Goal: Transaction & Acquisition: Obtain resource

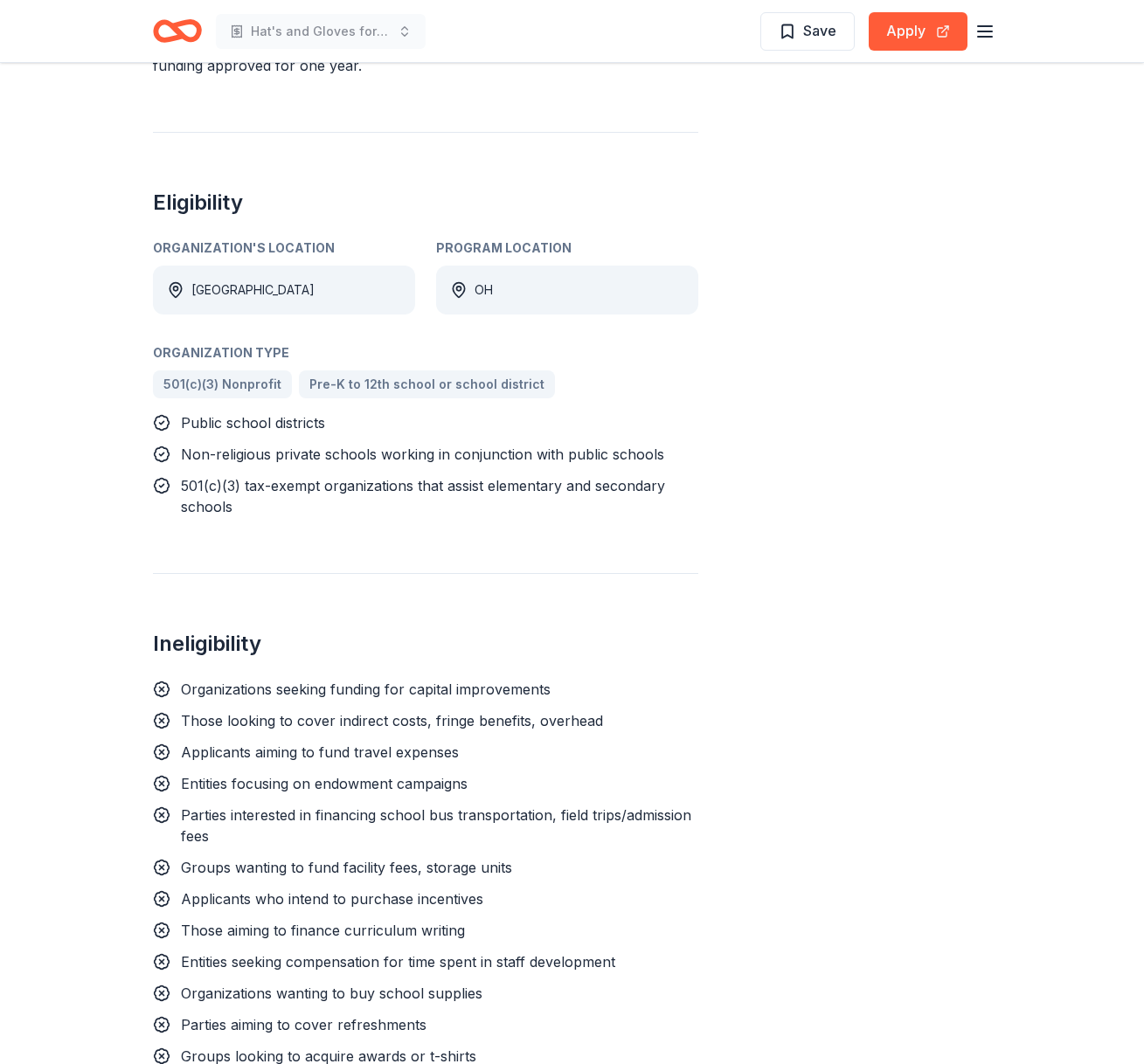
scroll to position [851, 0]
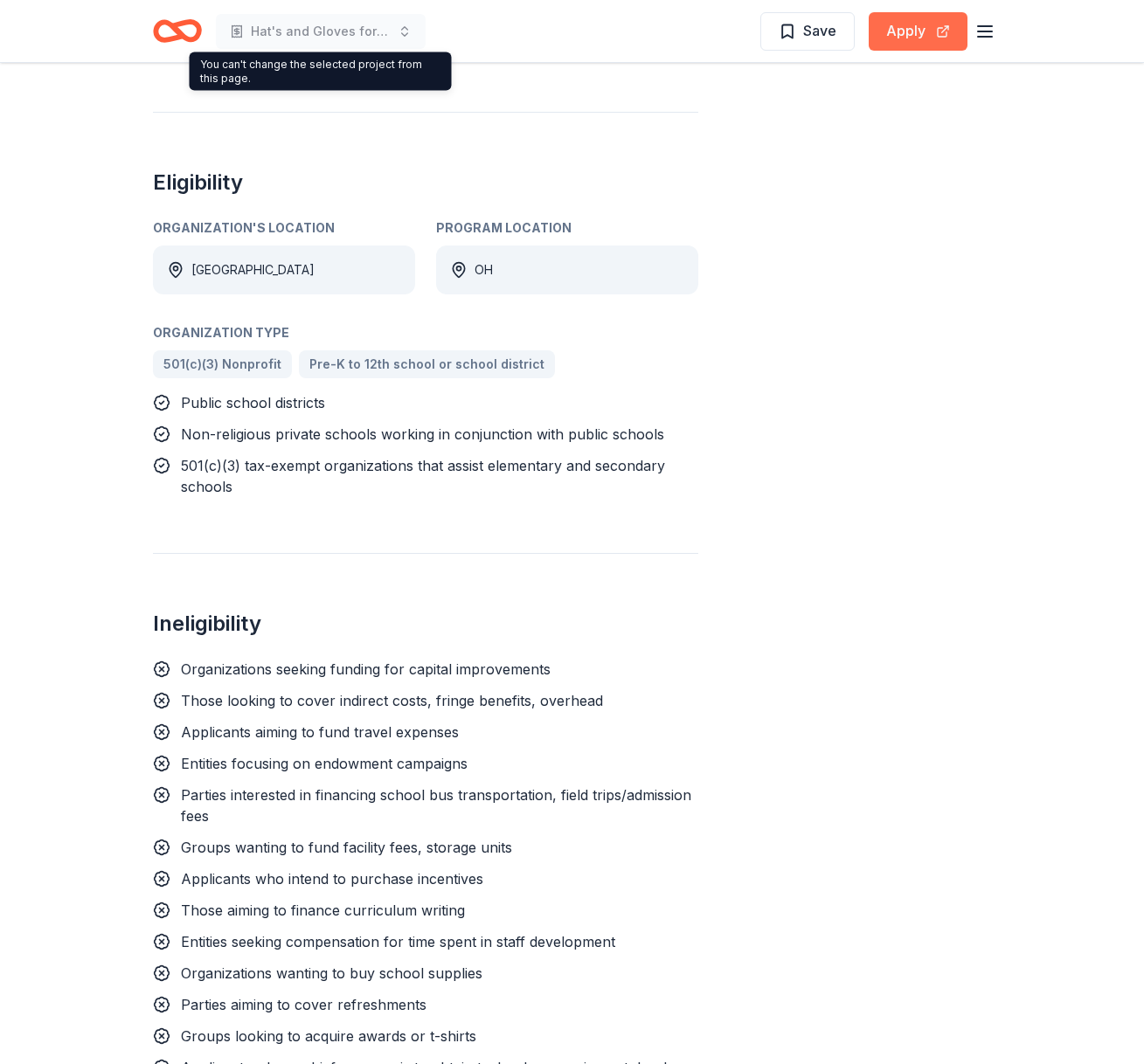
click at [923, 32] on button "Apply" at bounding box center [918, 32] width 99 height 39
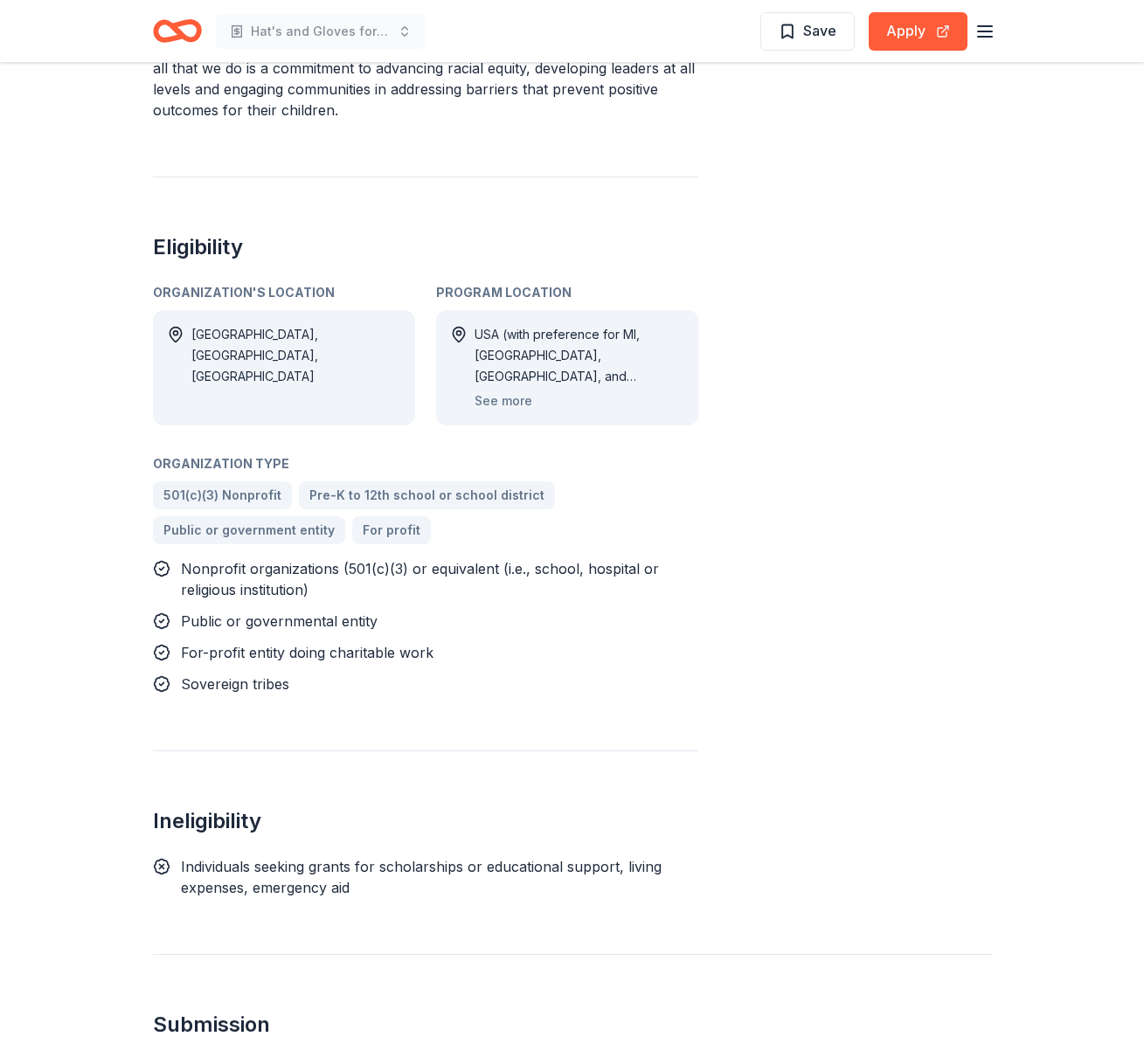
scroll to position [1556, 0]
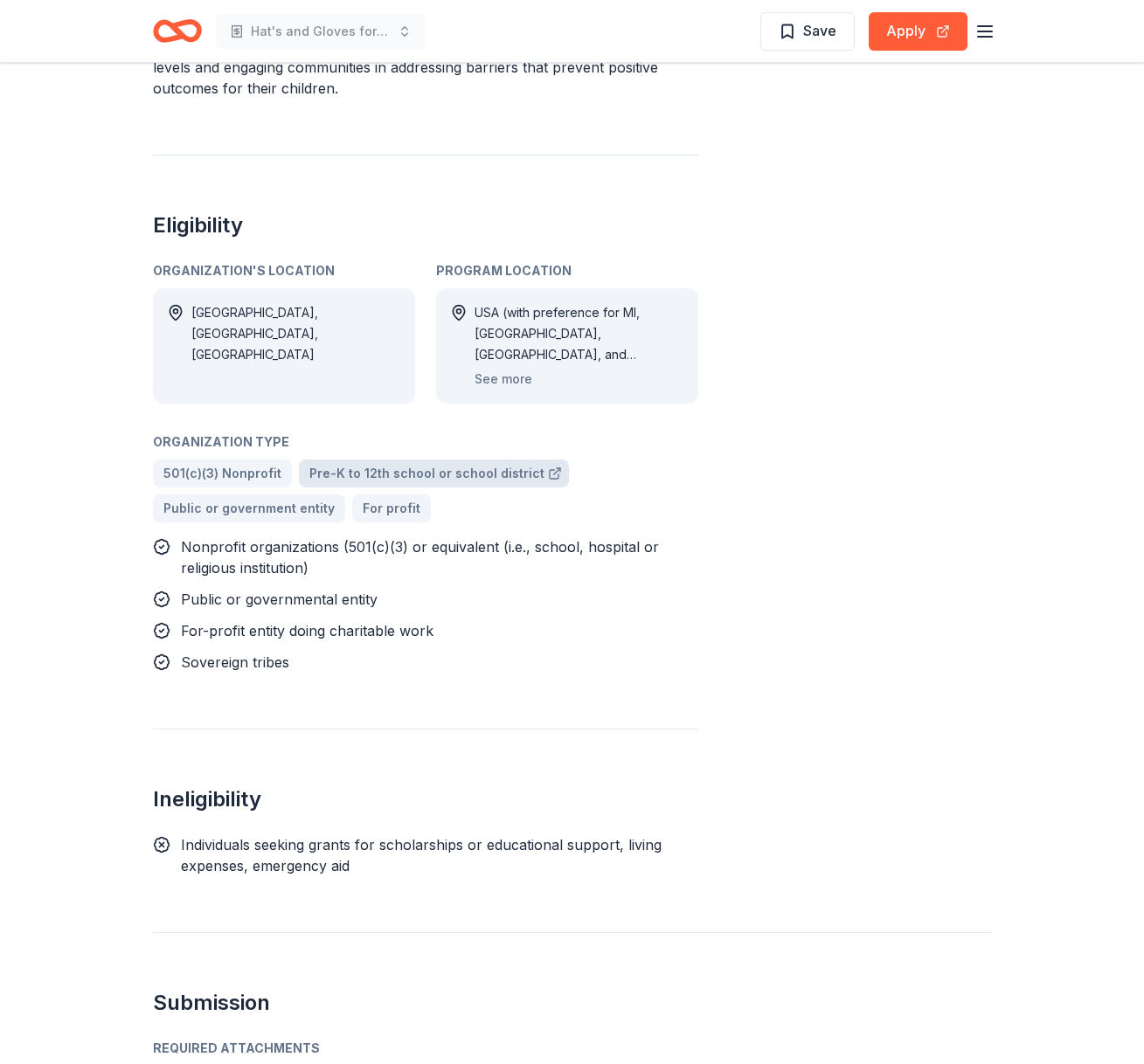
click at [341, 463] on span "Pre-K to 12th school or school district" at bounding box center [426, 474] width 235 height 21
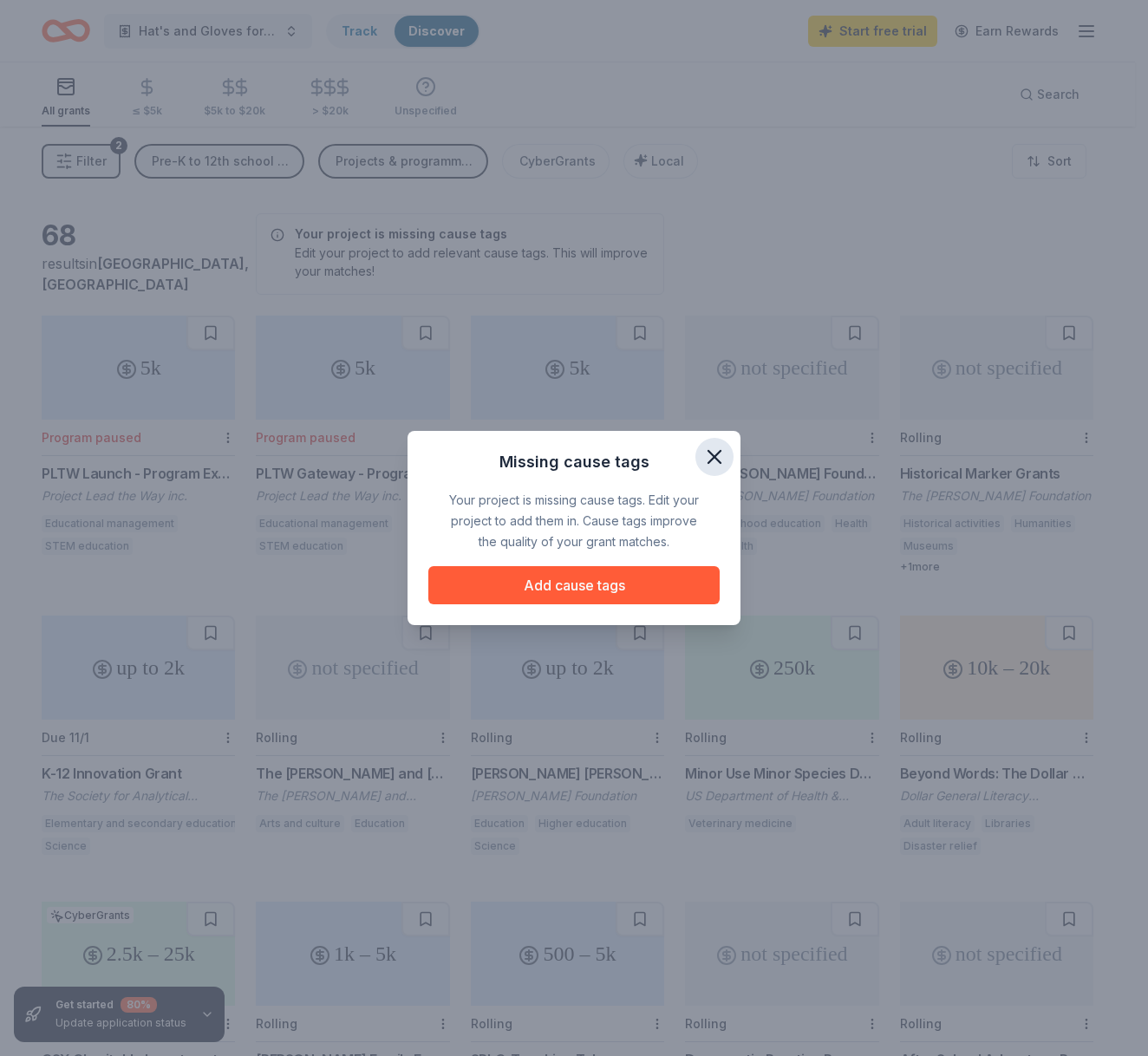
click at [718, 454] on icon "button" at bounding box center [714, 457] width 12 height 12
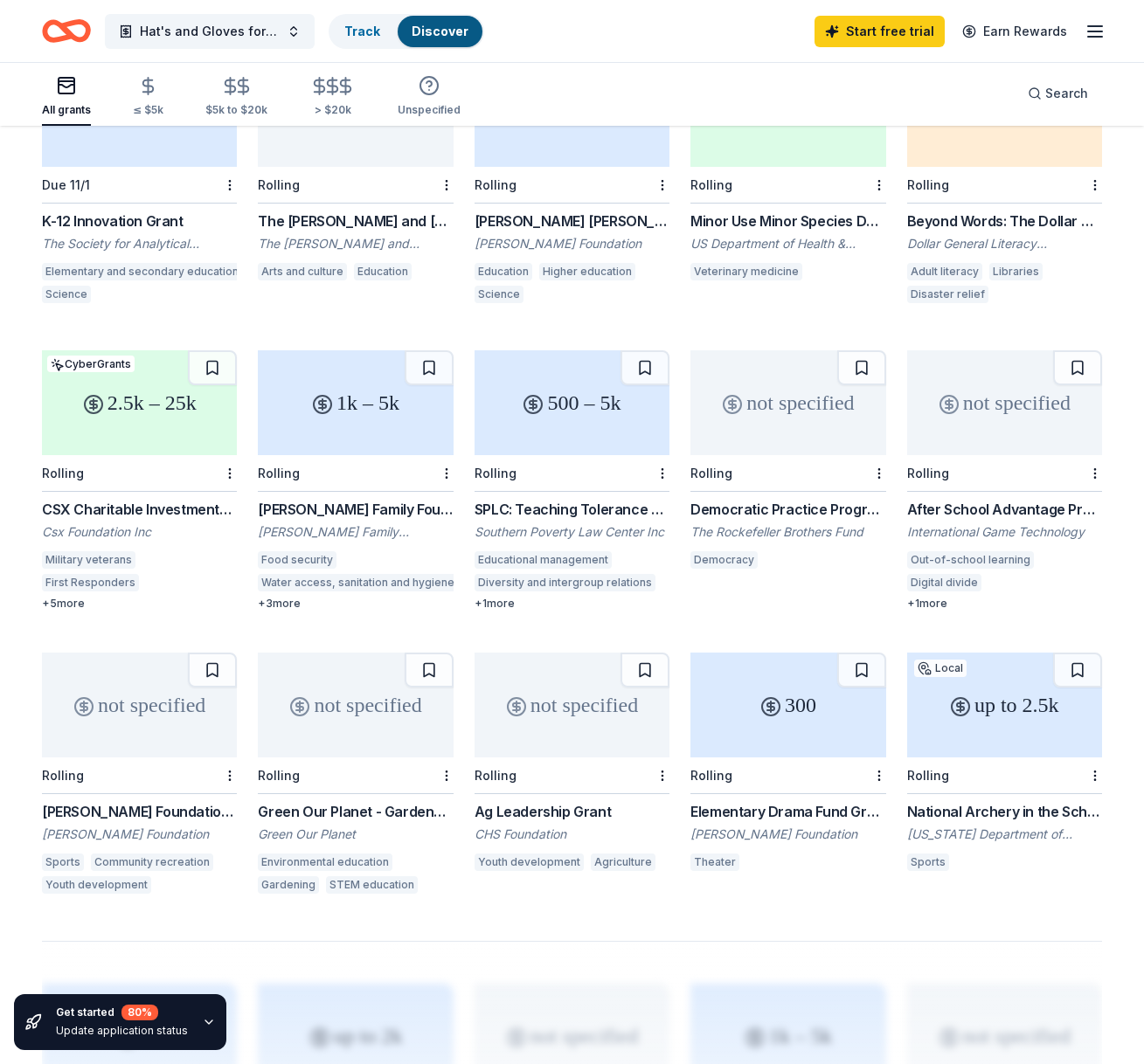
scroll to position [587, 0]
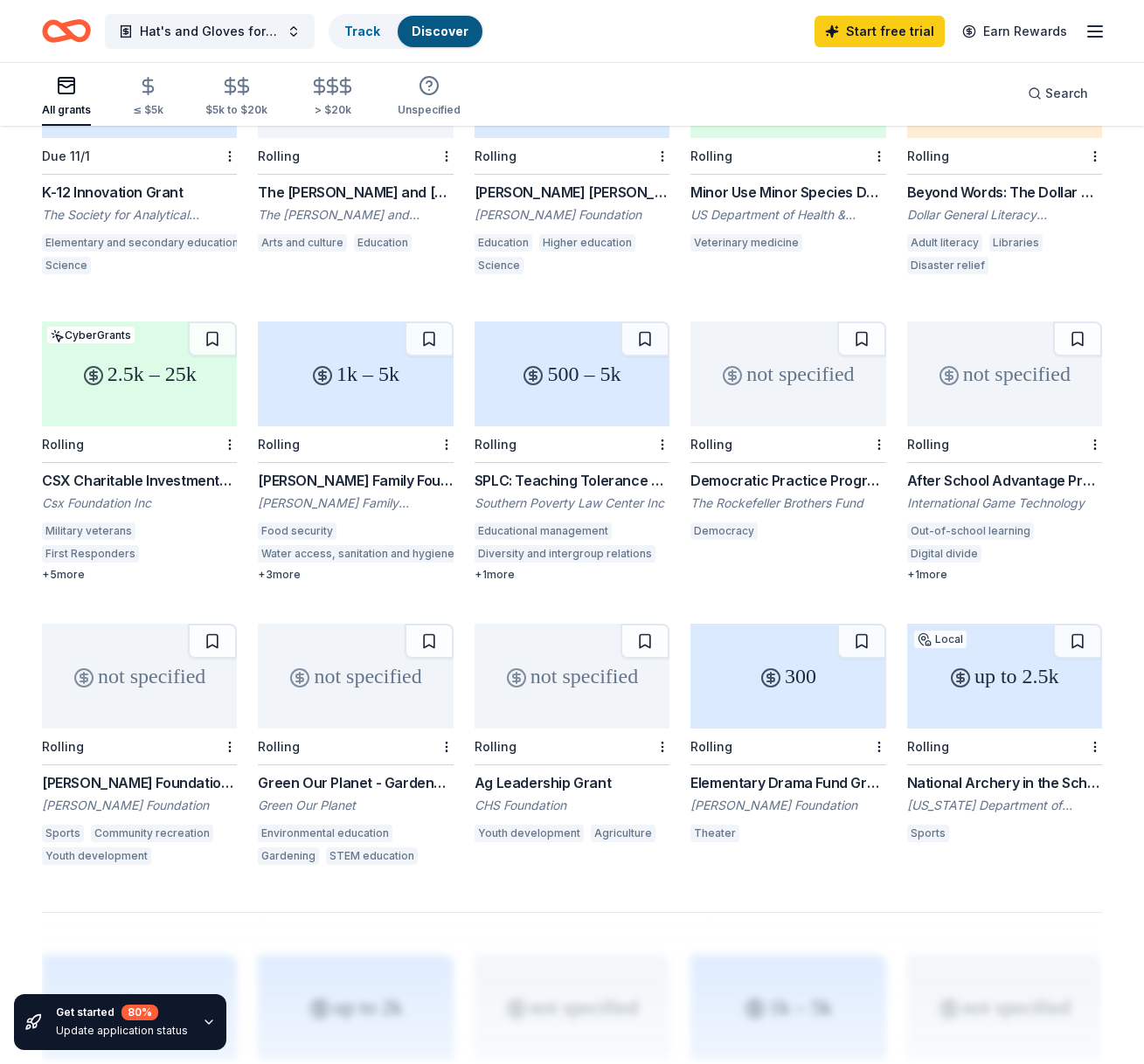
click at [996, 369] on div "not specified" at bounding box center [1004, 373] width 194 height 104
click at [795, 773] on div "Elementary Drama Fund Grant" at bounding box center [787, 783] width 194 height 21
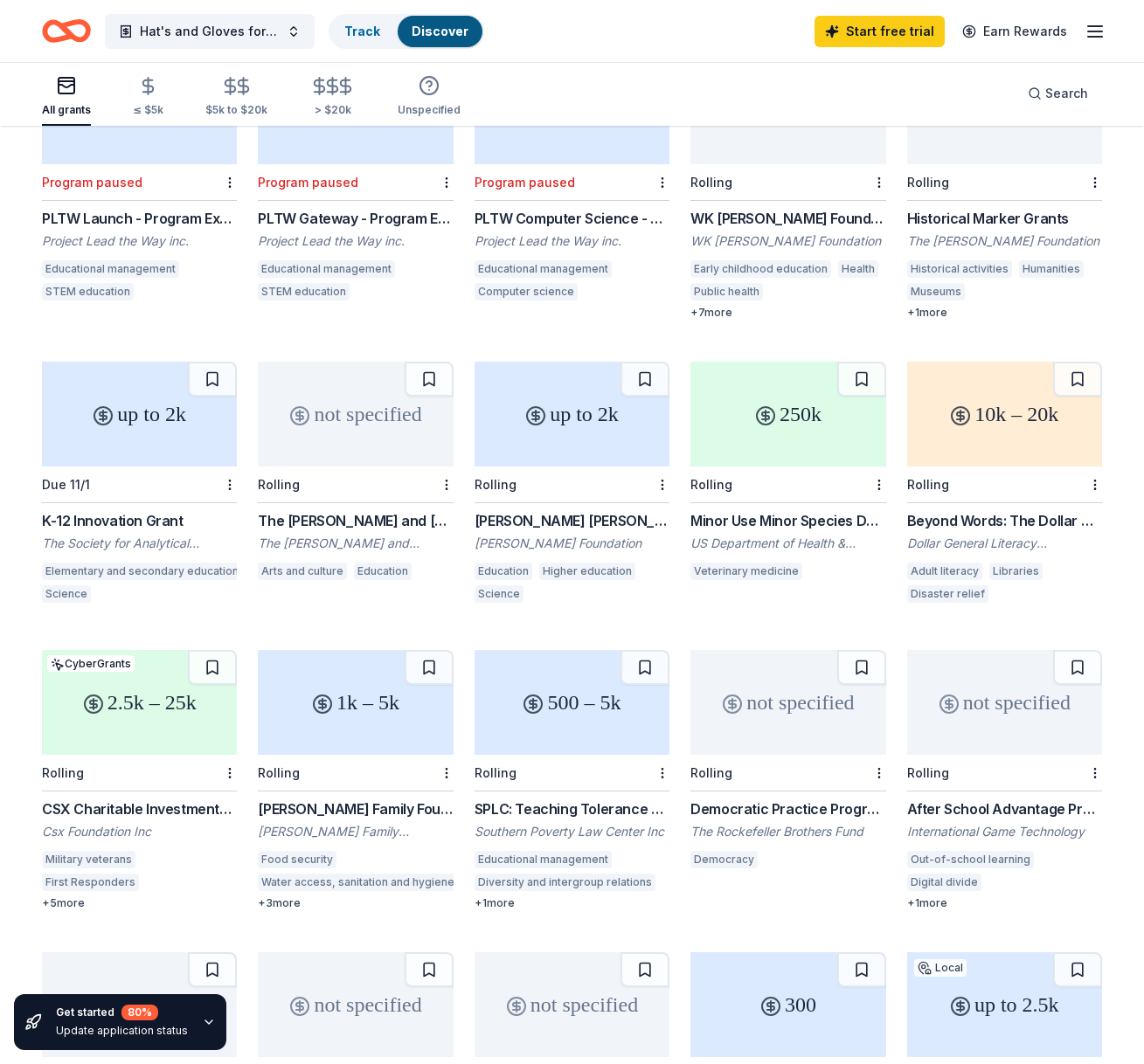
scroll to position [257, 0]
click at [777, 215] on div "WK [PERSON_NAME] Foundation Grant" at bounding box center [787, 221] width 194 height 21
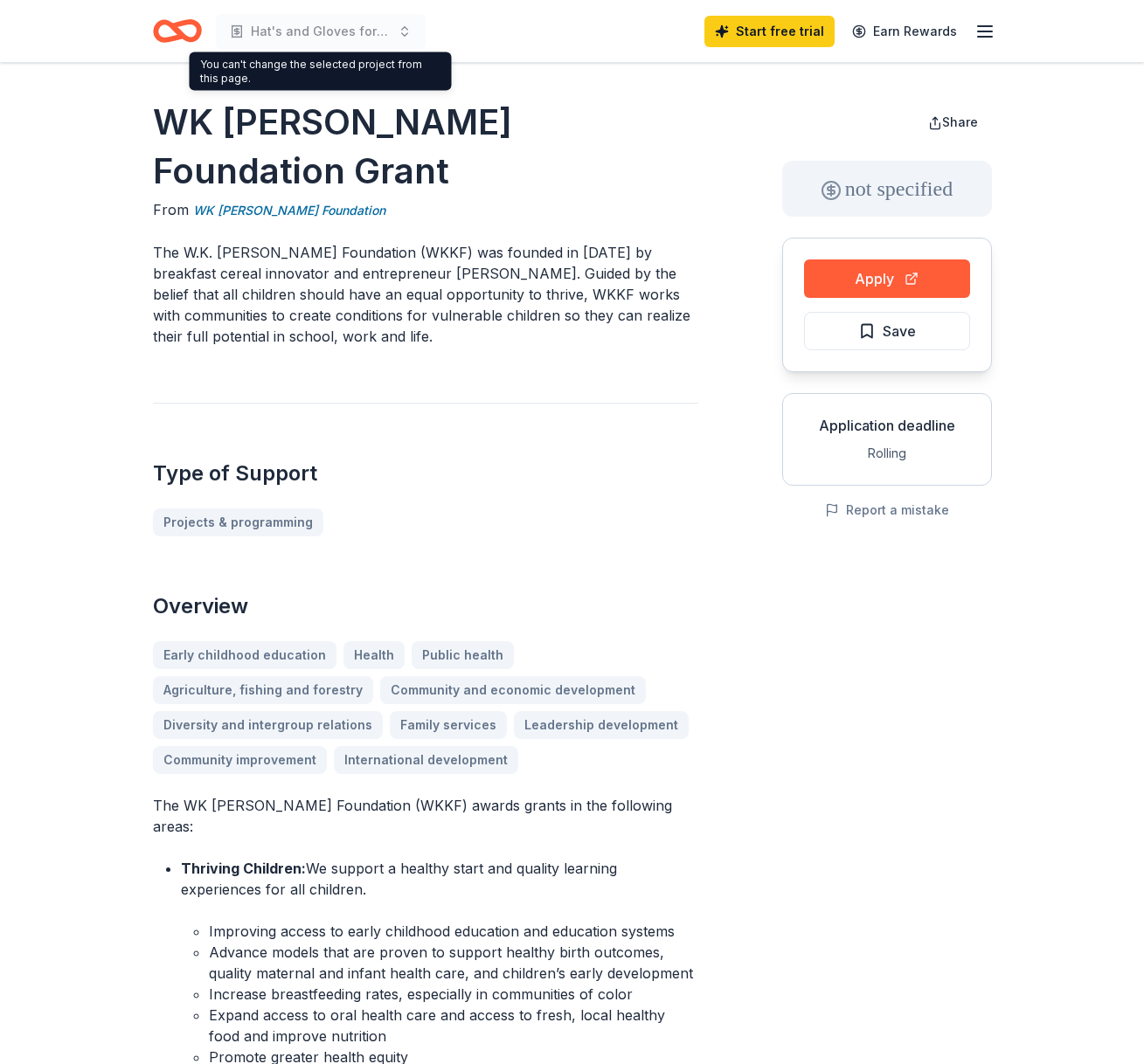
click at [380, 32] on span "Hat's and Gloves for Kids" at bounding box center [320, 32] width 140 height 21
click at [347, 29] on span "Hat's and Gloves for Kids" at bounding box center [320, 32] width 140 height 21
click at [278, 30] on span "Hat's and Gloves for Kids" at bounding box center [320, 32] width 140 height 21
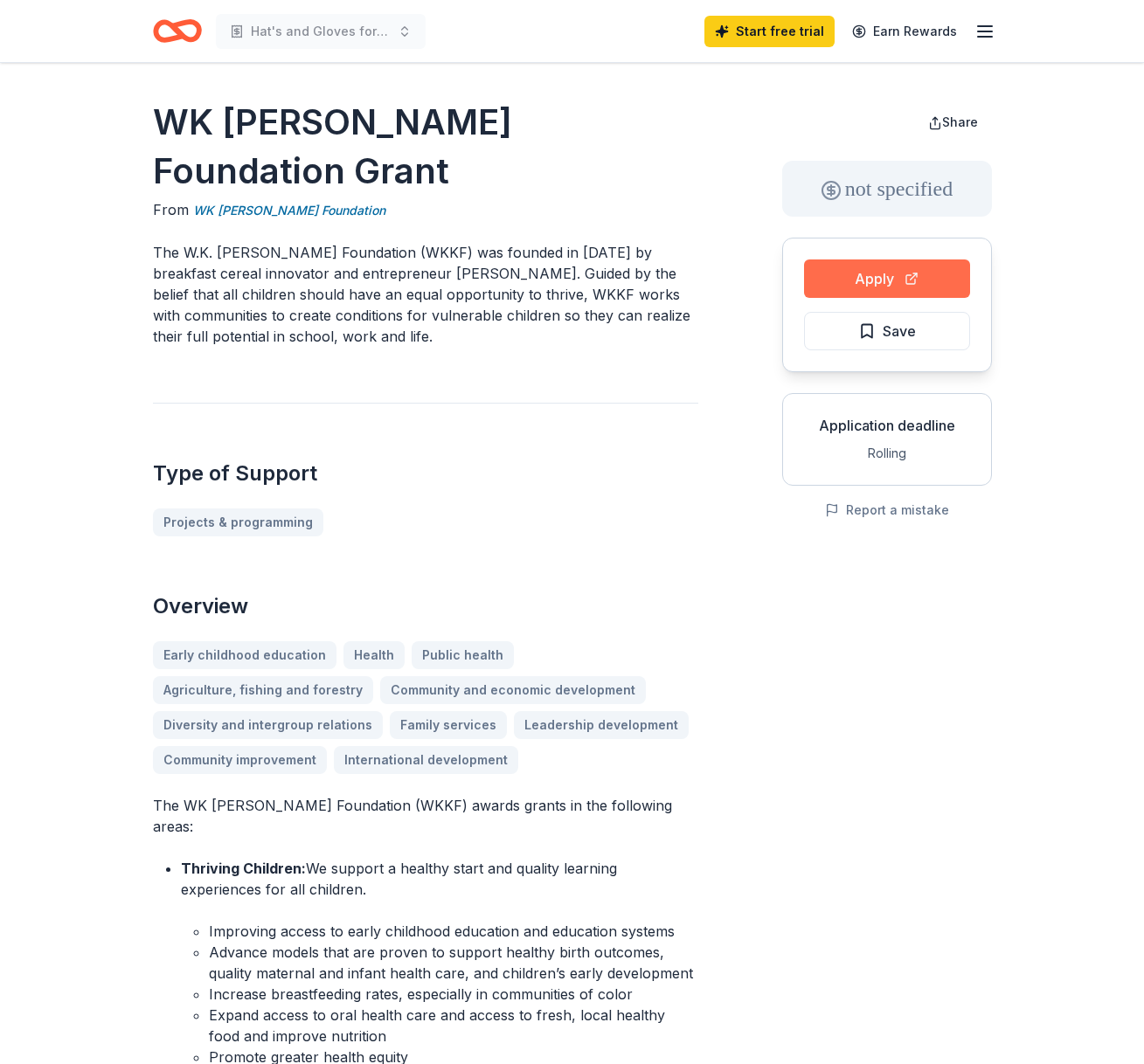
click at [895, 273] on button "Apply" at bounding box center [887, 279] width 166 height 39
